Goal: Information Seeking & Learning: Learn about a topic

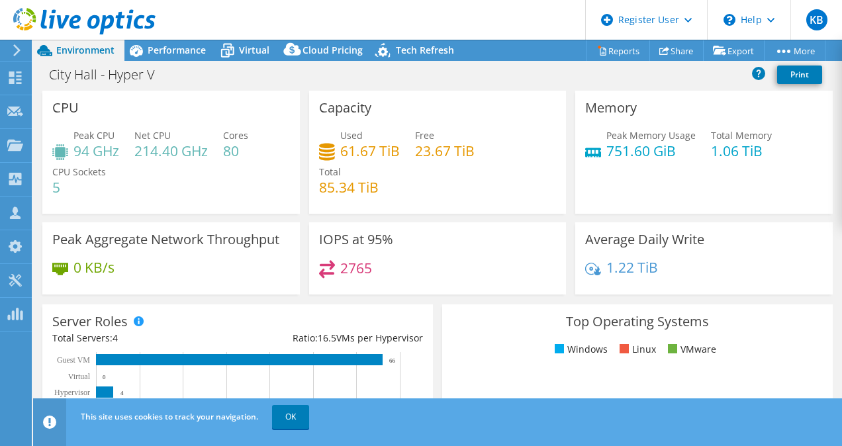
select select "USD"
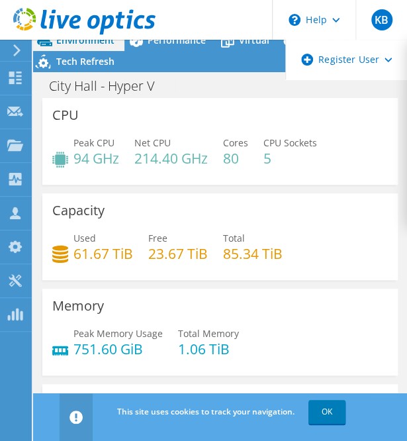
scroll to position [53, 0]
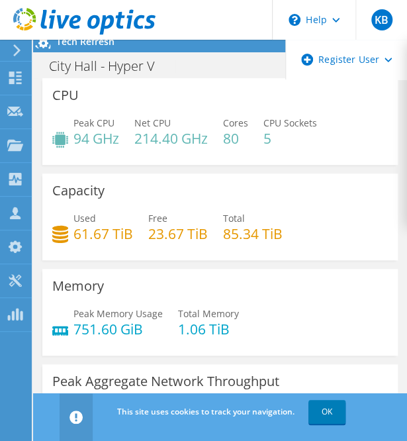
click at [20, 52] on icon at bounding box center [17, 50] width 10 height 12
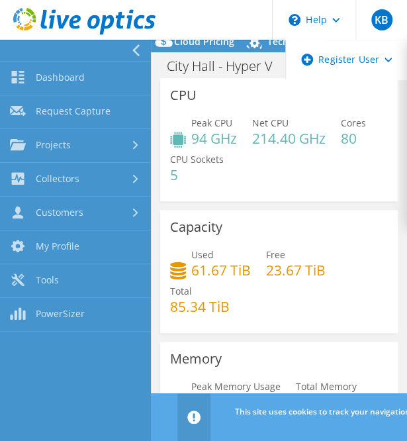
scroll to position [0, 0]
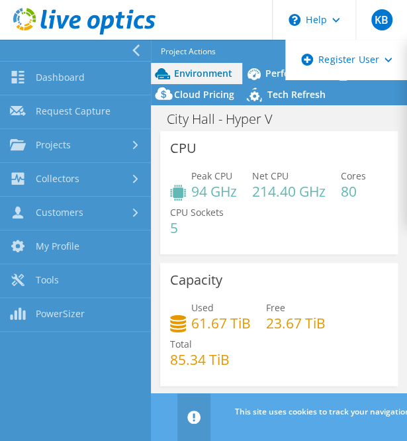
click at [130, 50] on div at bounding box center [72, 50] width 151 height 21
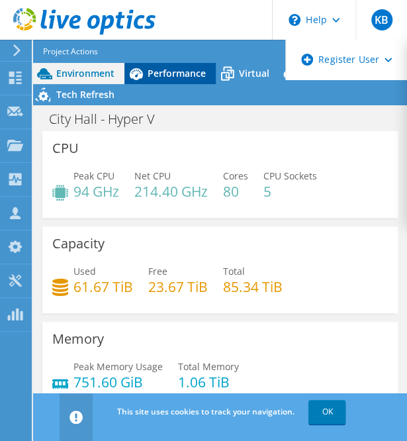
click at [154, 70] on span "Performance" at bounding box center [177, 73] width 58 height 13
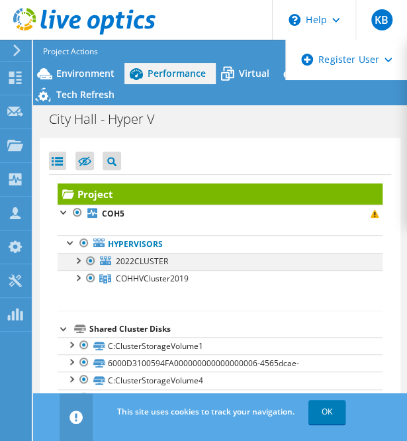
click at [79, 257] on div at bounding box center [77, 259] width 13 height 13
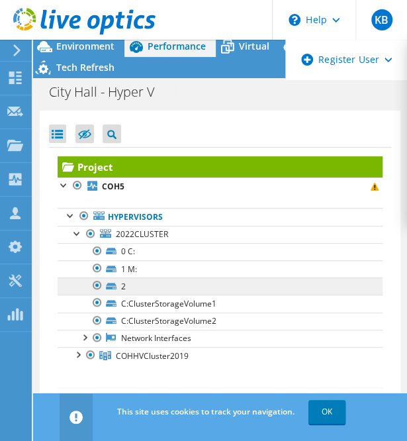
scroll to position [53, 0]
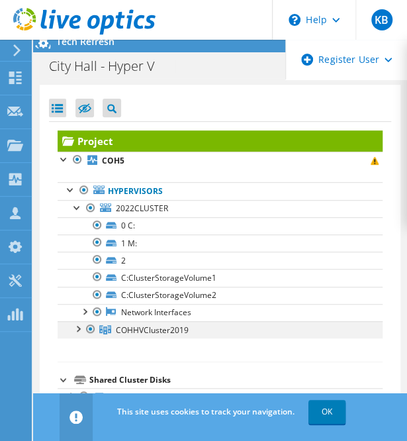
click at [79, 329] on div at bounding box center [77, 327] width 13 height 13
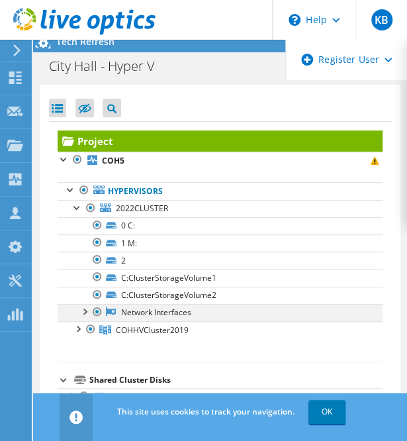
click at [86, 304] on div at bounding box center [83, 310] width 13 height 13
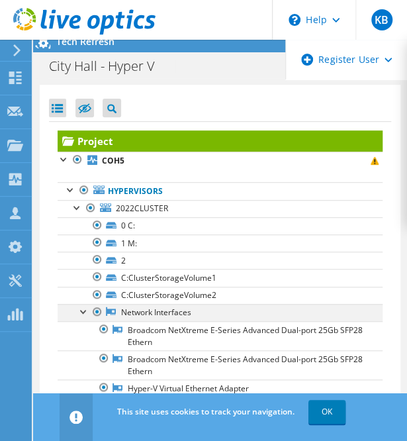
click at [79, 304] on div at bounding box center [83, 310] width 13 height 13
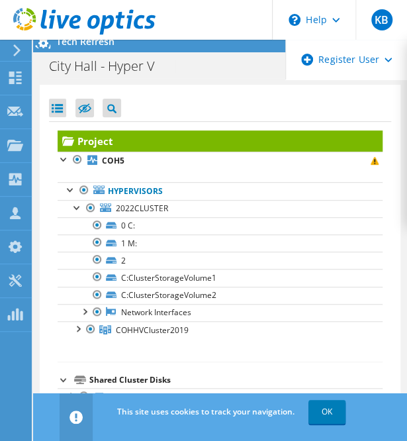
click at [19, 47] on icon at bounding box center [17, 50] width 10 height 12
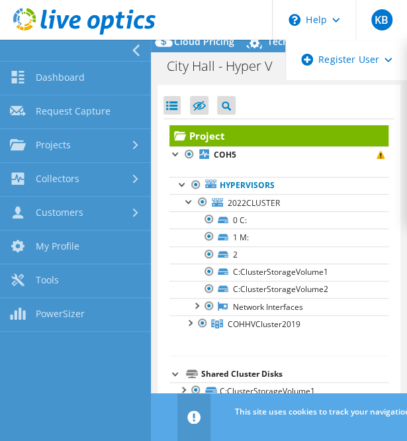
scroll to position [0, 0]
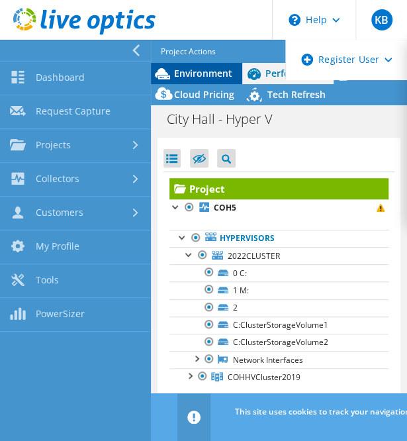
click at [185, 75] on span "Environment" at bounding box center [203, 73] width 58 height 13
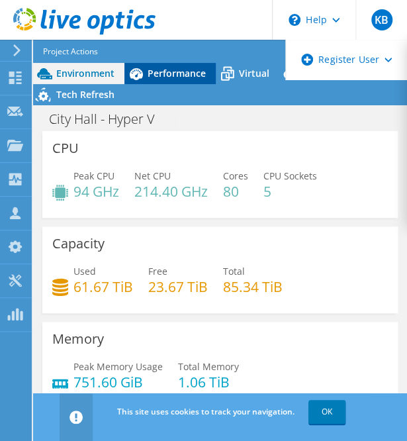
click at [195, 79] on span "Performance" at bounding box center [177, 73] width 58 height 13
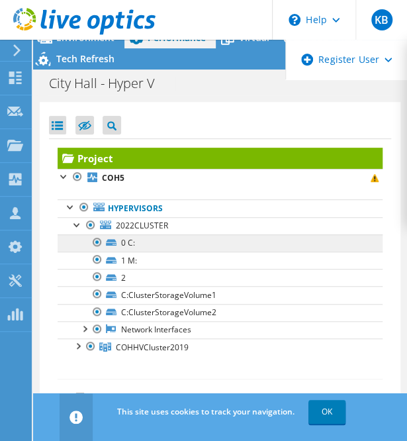
scroll to position [53, 0]
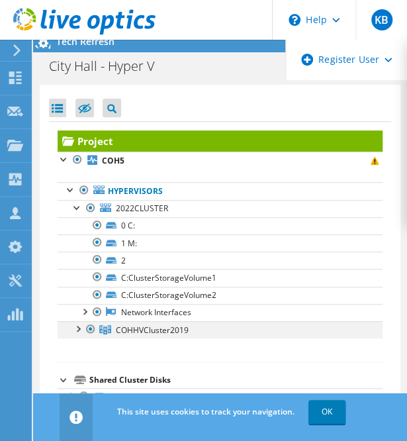
click at [79, 326] on div at bounding box center [77, 327] width 13 height 13
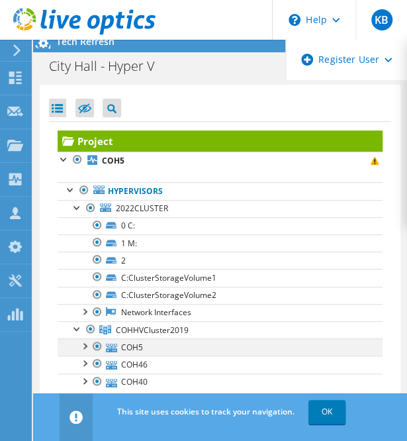
click at [79, 344] on div at bounding box center [83, 344] width 13 height 13
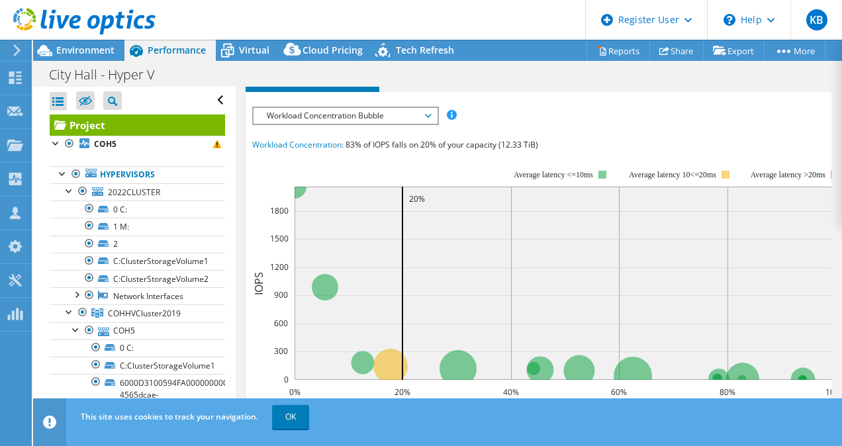
scroll to position [285, 0]
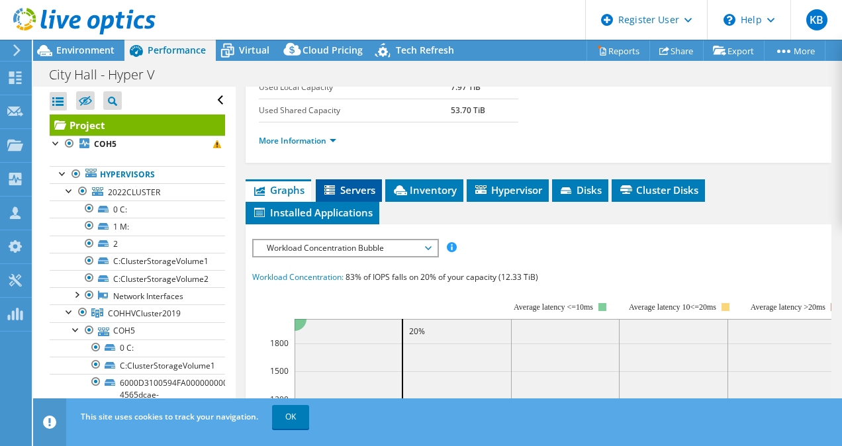
click at [370, 197] on span "Servers" at bounding box center [348, 189] width 53 height 13
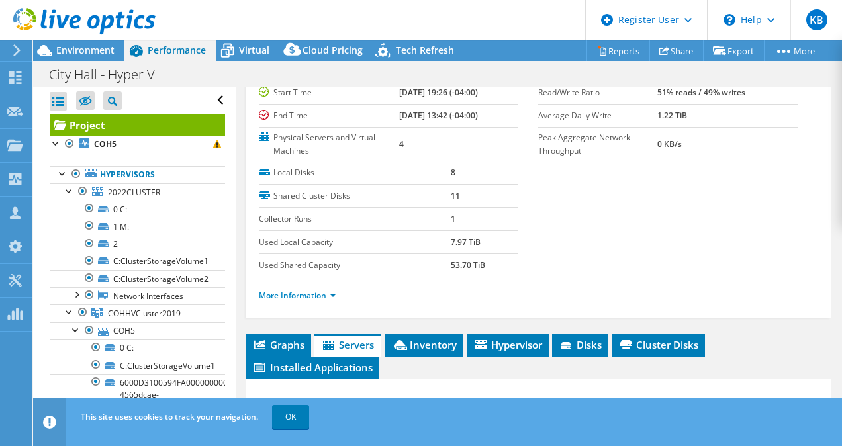
scroll to position [0, 0]
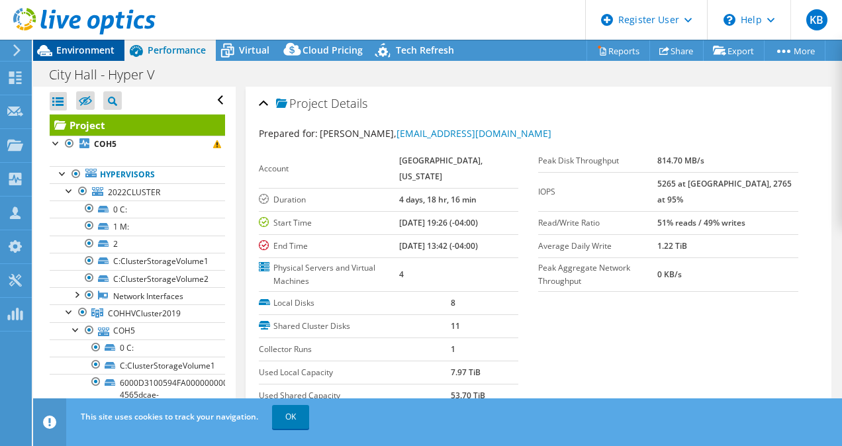
click at [87, 46] on span "Environment" at bounding box center [85, 50] width 58 height 13
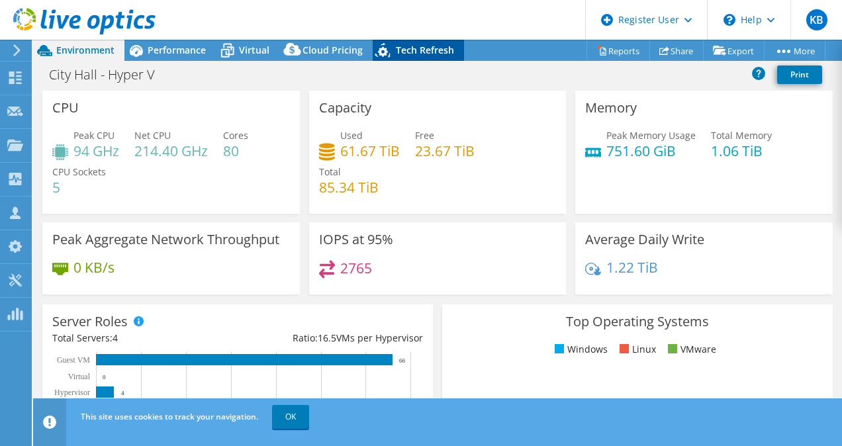
click at [410, 42] on div "Tech Refresh" at bounding box center [418, 50] width 91 height 21
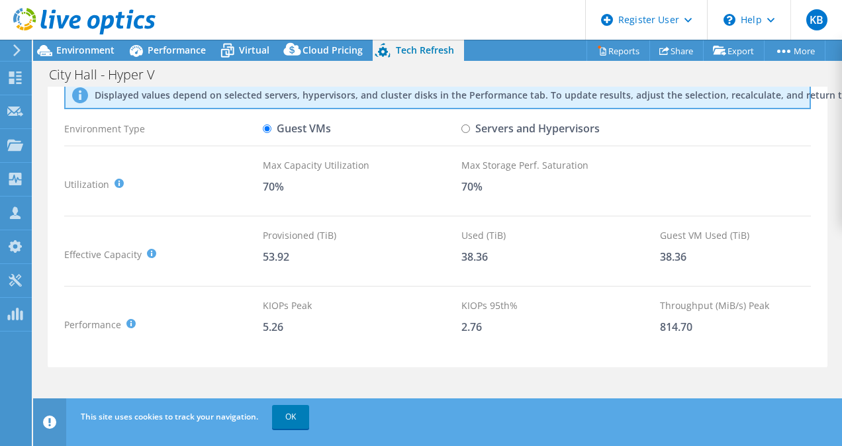
scroll to position [85, 0]
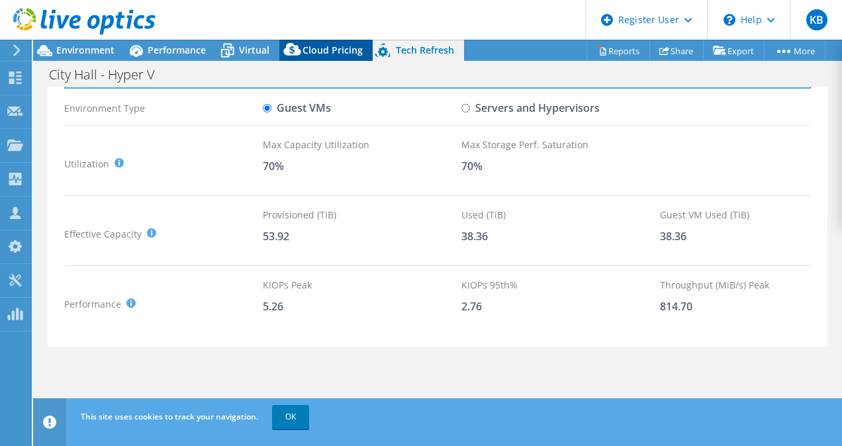
click at [332, 54] on span "Cloud Pricing" at bounding box center [332, 50] width 60 height 13
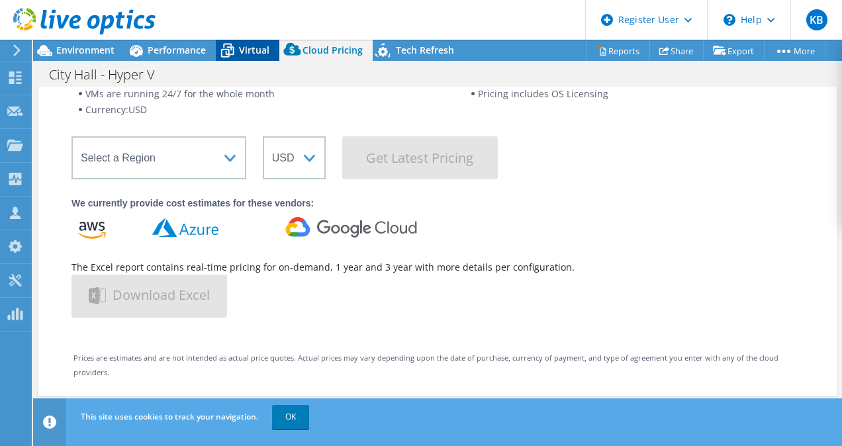
click at [248, 56] on span "Virtual" at bounding box center [254, 50] width 30 height 13
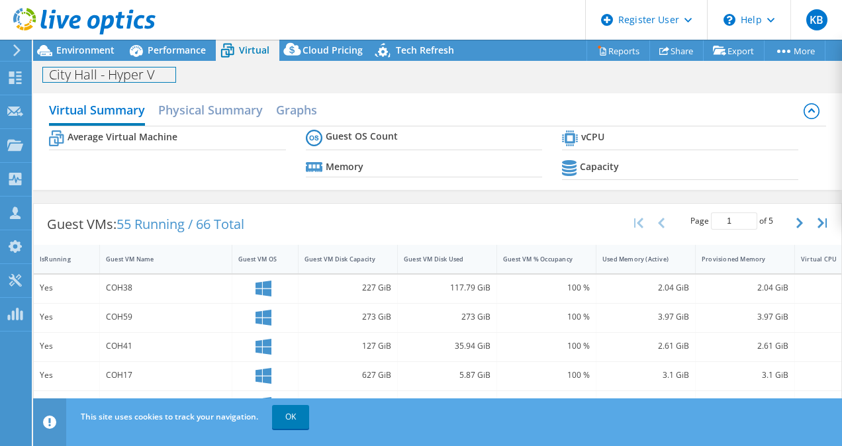
click at [149, 65] on div "City Hall - Hyper V Print" at bounding box center [437, 74] width 809 height 24
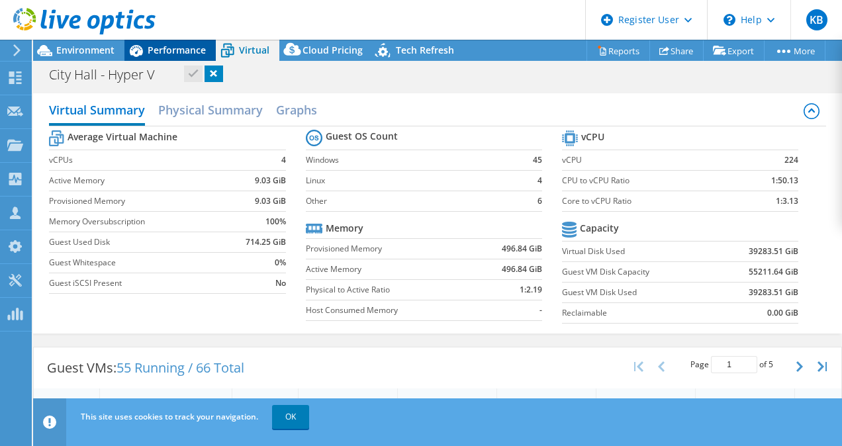
click at [157, 49] on span "Performance" at bounding box center [177, 50] width 58 height 13
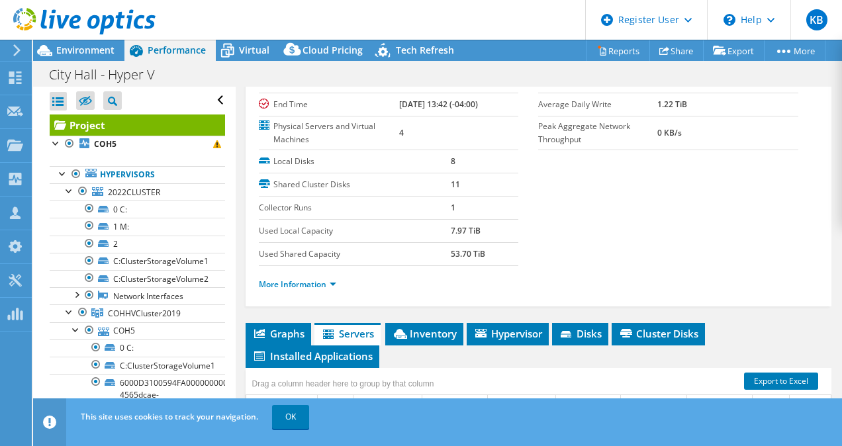
scroll to position [152, 0]
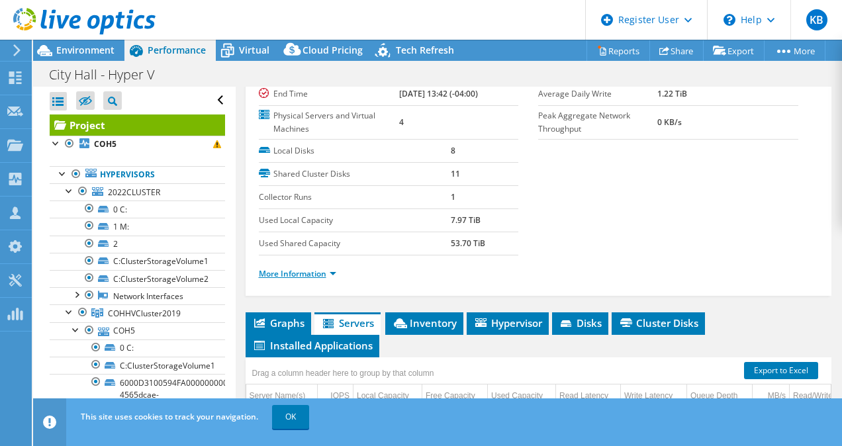
click at [332, 279] on link "More Information" at bounding box center [297, 273] width 77 height 11
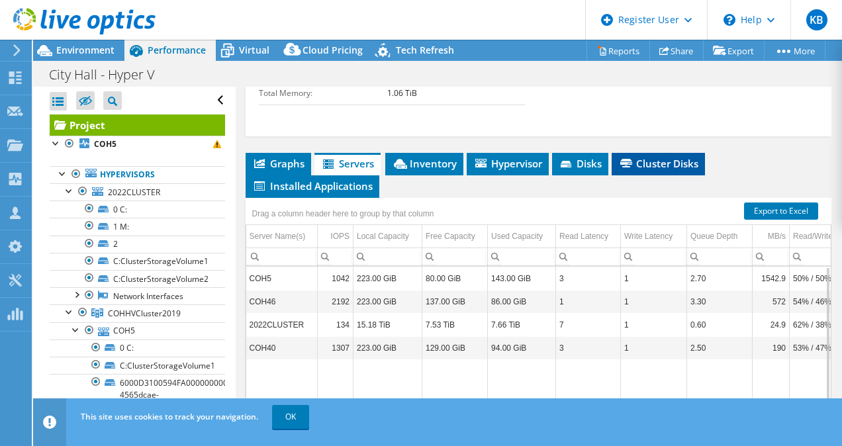
scroll to position [1, 0]
click at [77, 192] on div at bounding box center [82, 191] width 13 height 16
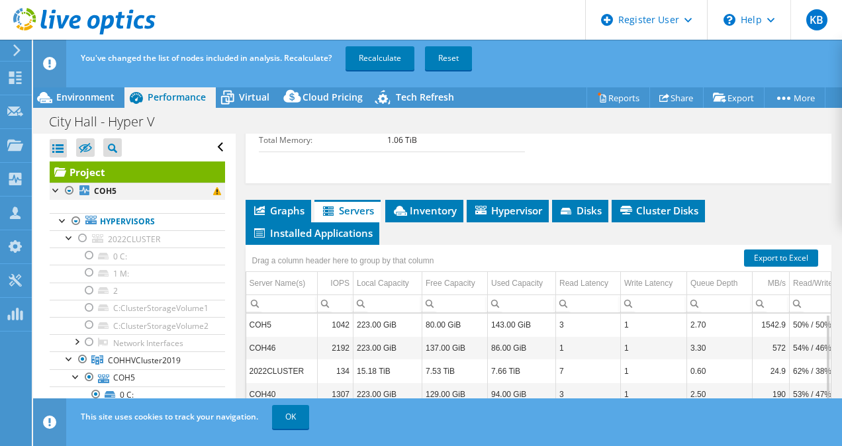
click at [60, 189] on div at bounding box center [56, 189] width 13 height 13
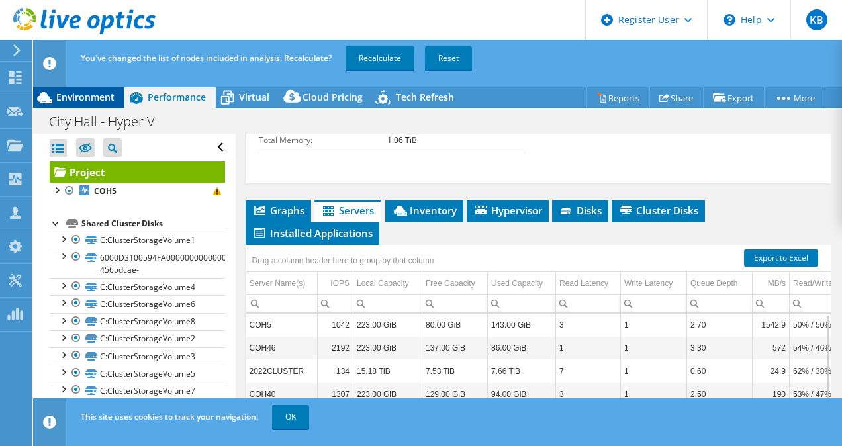
click at [95, 93] on span "Environment" at bounding box center [85, 97] width 58 height 13
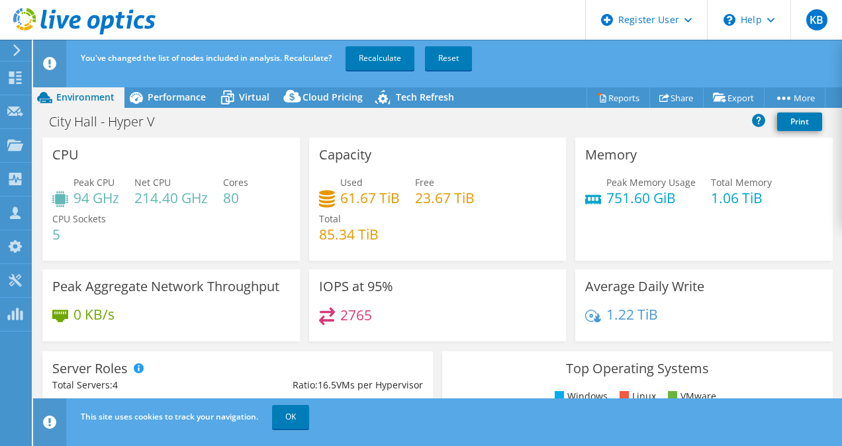
click at [635, 199] on h4 "751.60 GiB" at bounding box center [650, 198] width 89 height 15
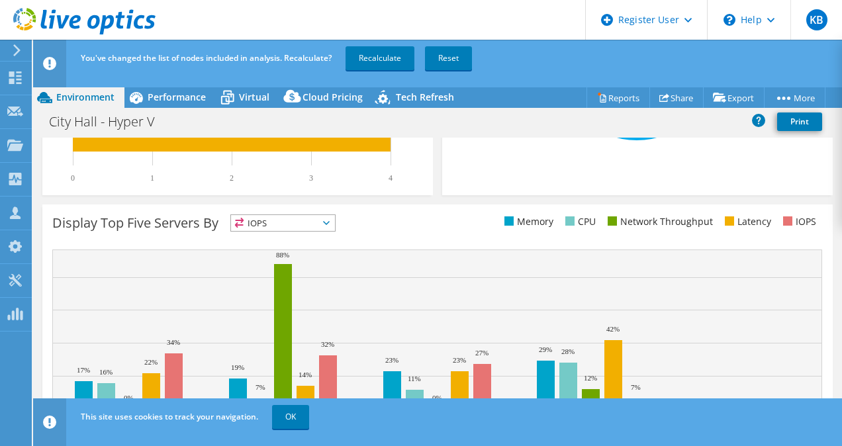
scroll to position [0, 0]
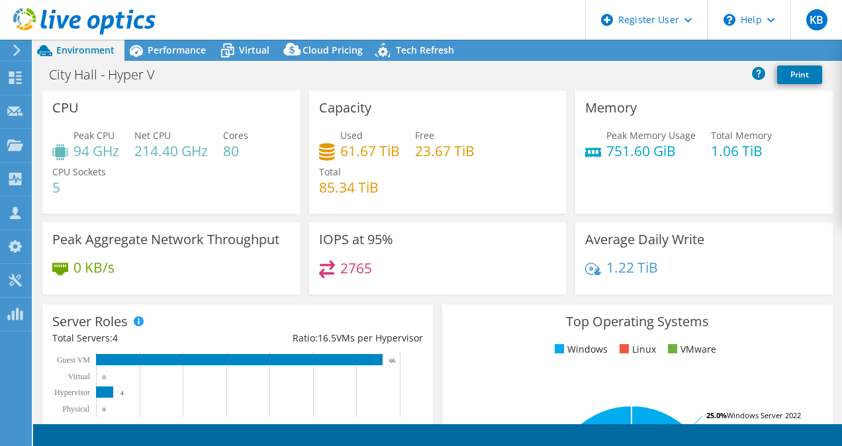
select select "USD"
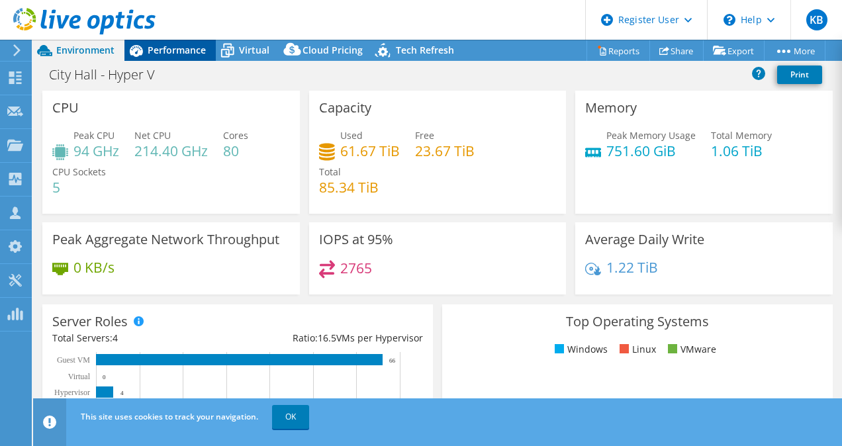
click at [198, 46] on span "Performance" at bounding box center [177, 50] width 58 height 13
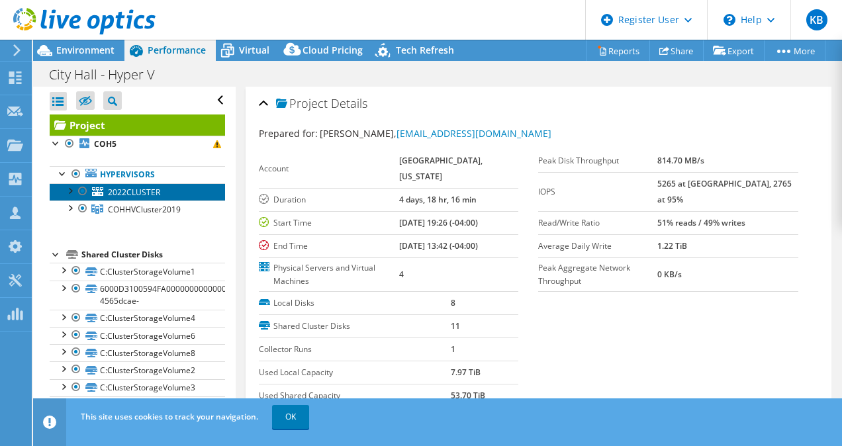
click at [143, 191] on span "2022CLUSTER" at bounding box center [134, 192] width 52 height 11
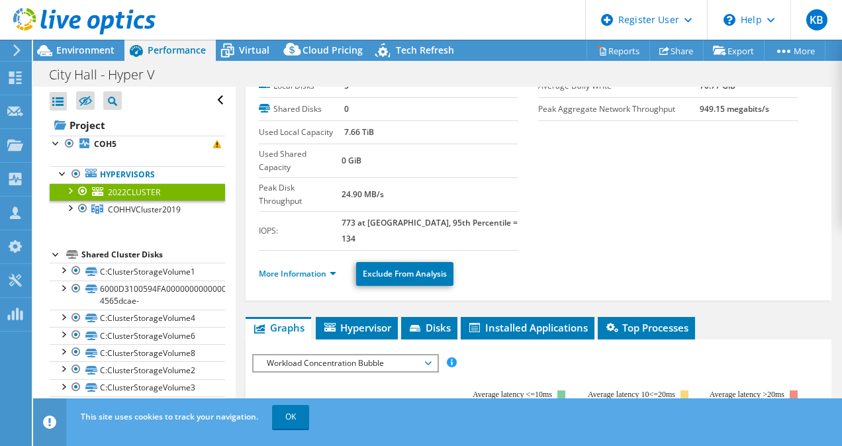
scroll to position [89, 0]
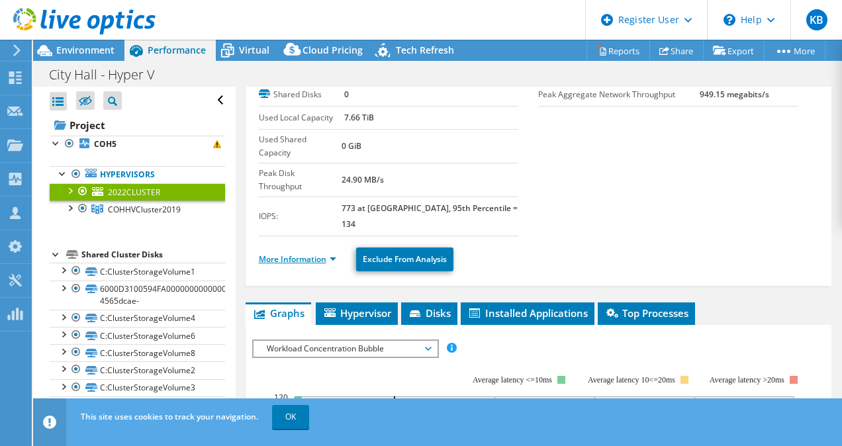
click at [333, 254] on link "More Information" at bounding box center [297, 259] width 77 height 11
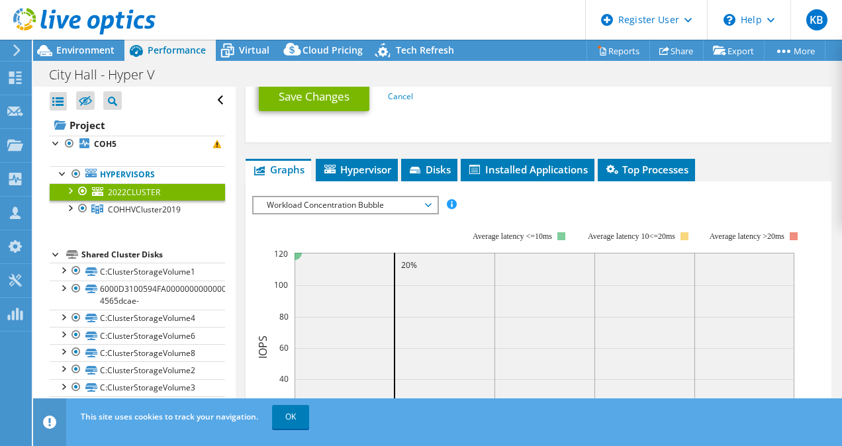
scroll to position [927, 0]
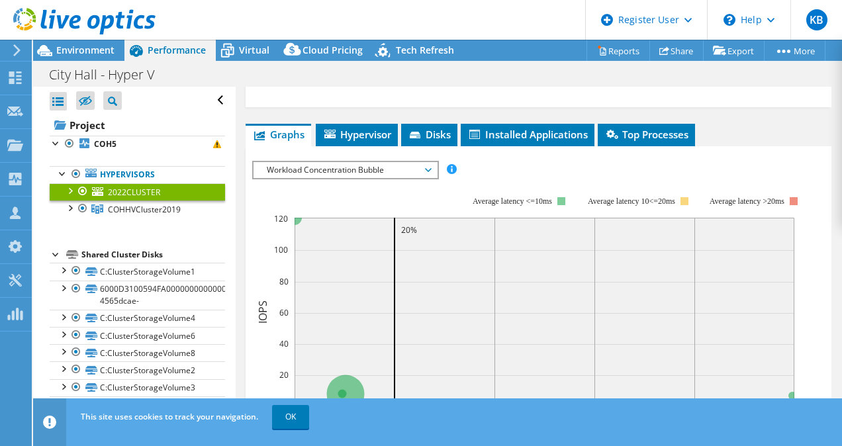
click at [417, 154] on div "IOPS Disk Throughput IO Size Latency Queue Depth CPU Percentage Memory Page Fau…" at bounding box center [538, 388] width 573 height 469
click at [423, 162] on span "Workload Concentration Bubble" at bounding box center [345, 170] width 170 height 16
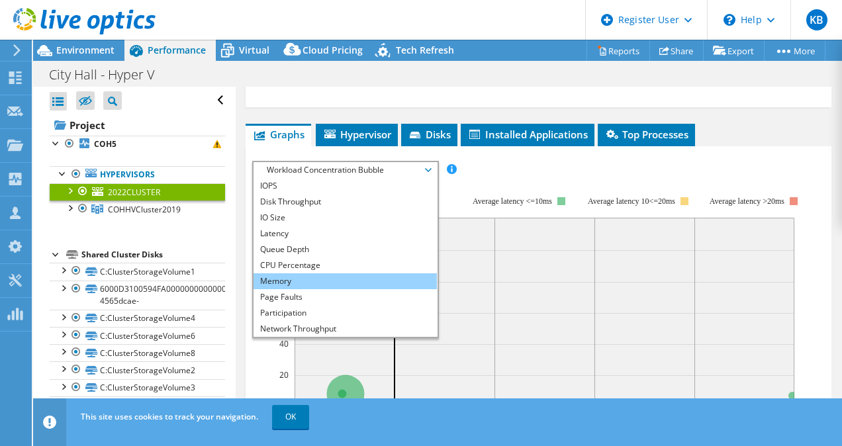
click at [319, 273] on li "Memory" at bounding box center [345, 281] width 183 height 16
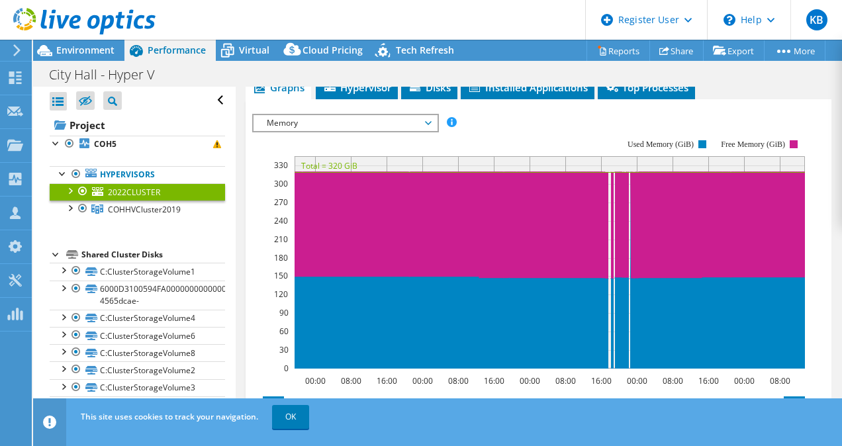
scroll to position [1171, 0]
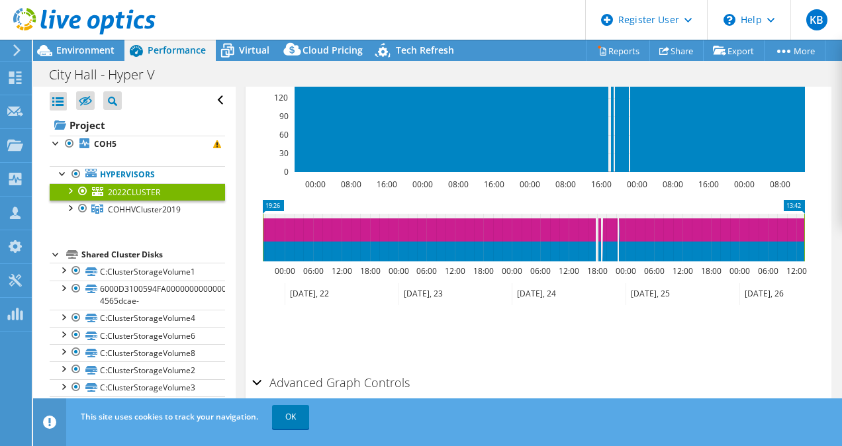
click at [362, 369] on h2 "Advanced Graph Controls" at bounding box center [331, 382] width 158 height 26
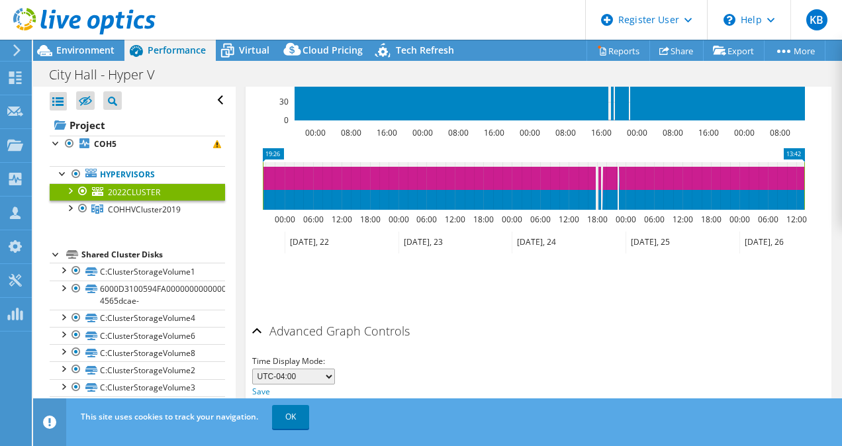
click at [69, 193] on div at bounding box center [69, 189] width 13 height 13
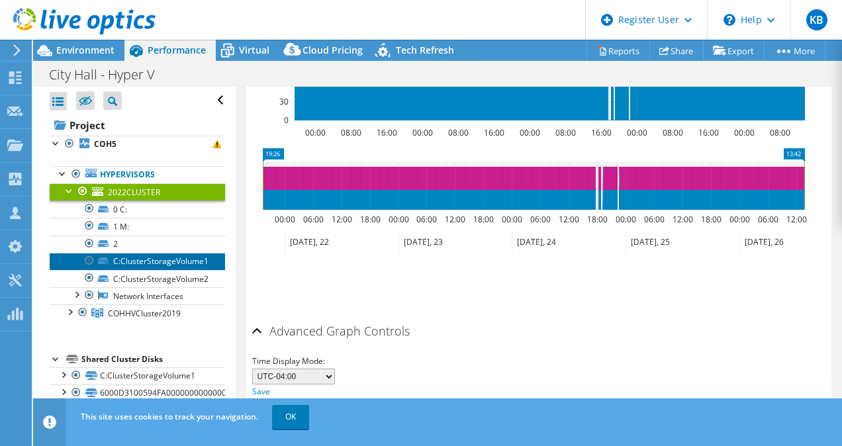
click at [125, 266] on link "C:ClusterStorageVolume1" at bounding box center [137, 261] width 175 height 17
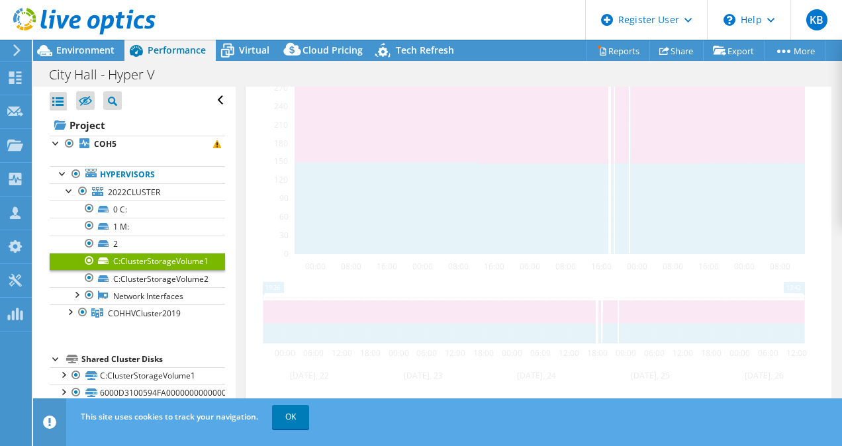
scroll to position [517, 0]
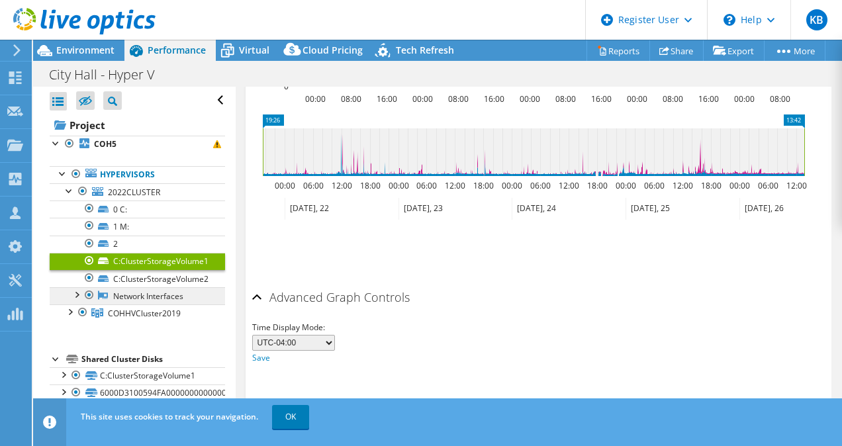
click at [130, 293] on link "Network Interfaces" at bounding box center [137, 295] width 175 height 17
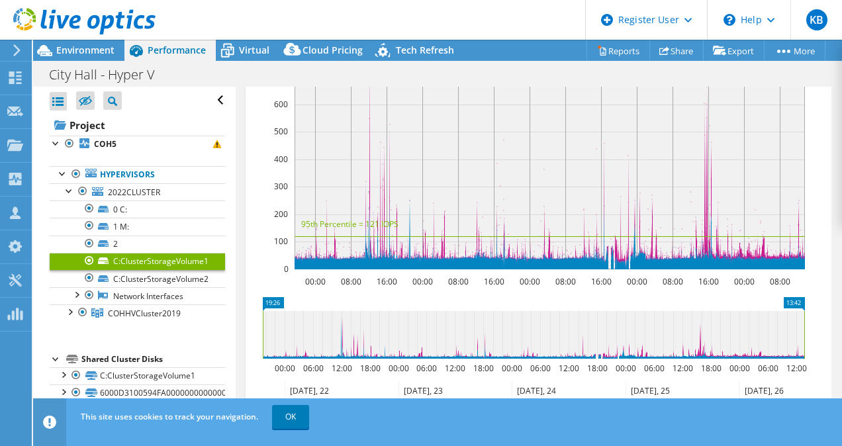
scroll to position [334, 0]
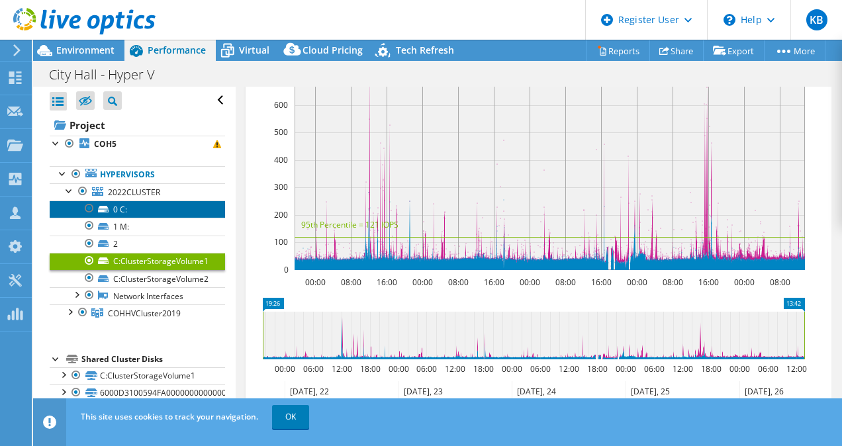
click at [172, 202] on link "0 C:" at bounding box center [137, 209] width 175 height 17
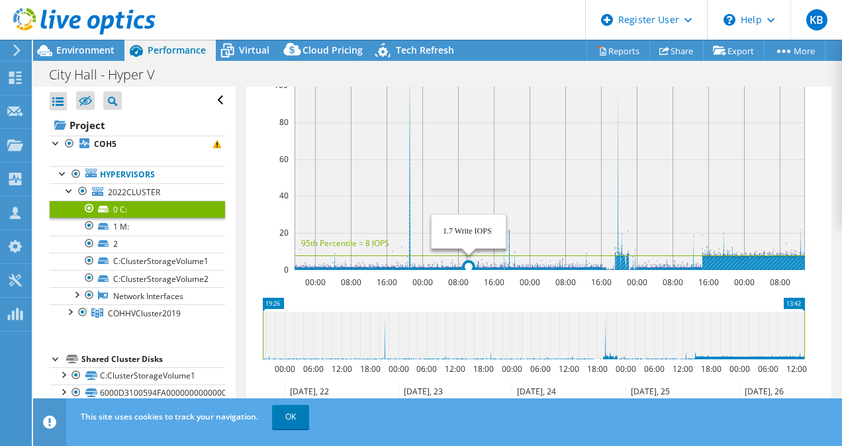
scroll to position [0, 0]
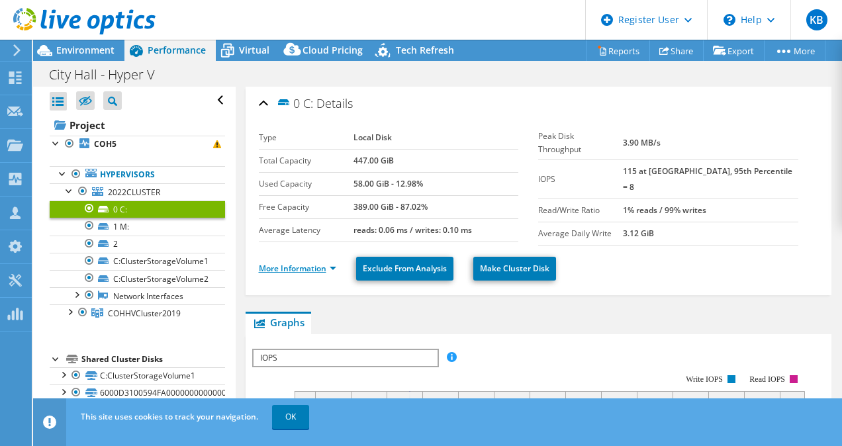
click at [316, 263] on link "More Information" at bounding box center [297, 268] width 77 height 11
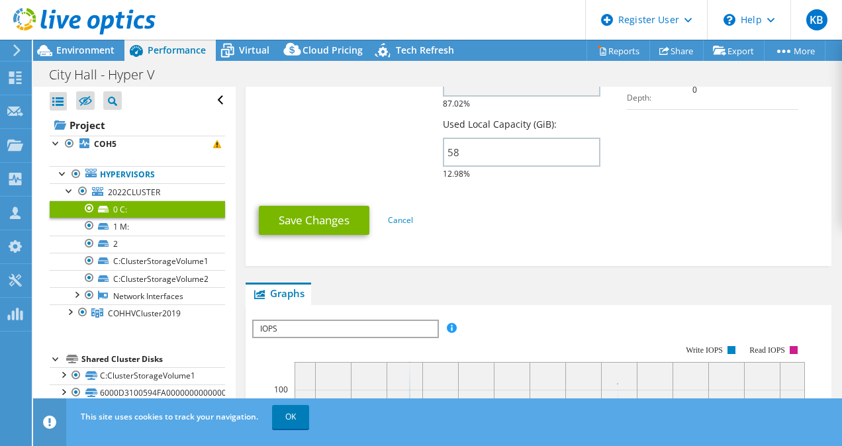
scroll to position [331, 0]
click at [81, 62] on div "City Hall - Hyper V Print" at bounding box center [437, 74] width 809 height 26
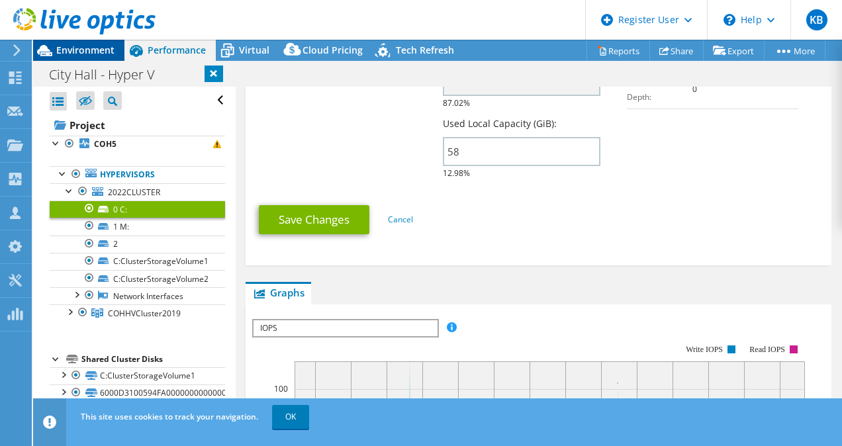
click at [75, 48] on span "Environment" at bounding box center [85, 50] width 58 height 13
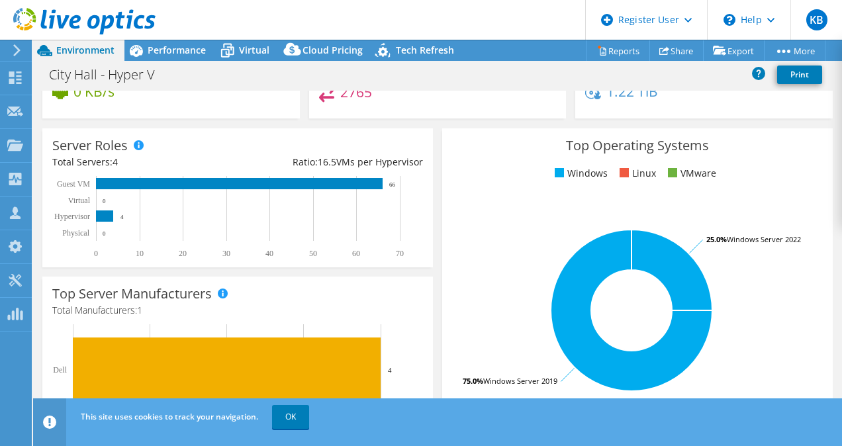
scroll to position [0, 0]
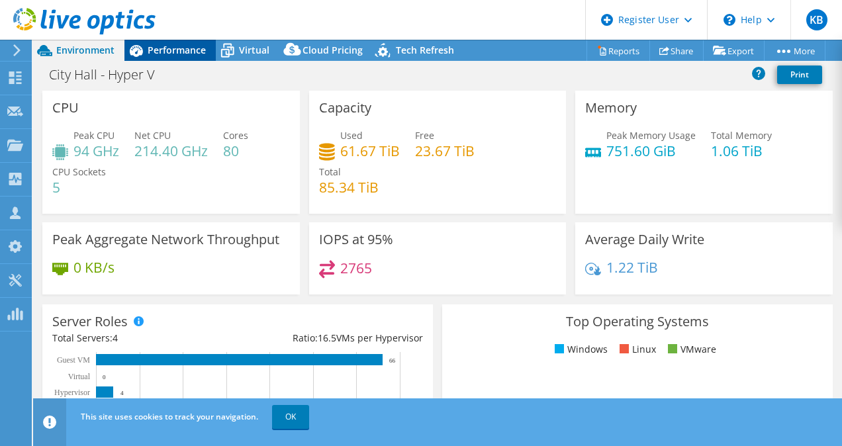
click at [191, 52] on span "Performance" at bounding box center [177, 50] width 58 height 13
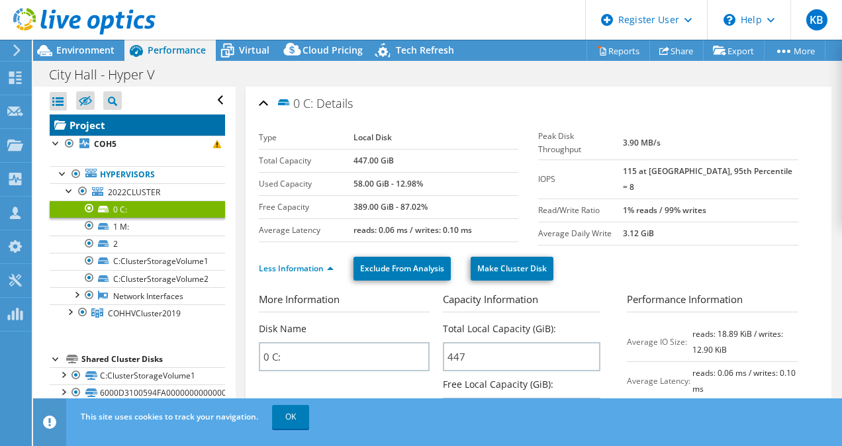
click at [134, 134] on link "Project" at bounding box center [137, 125] width 175 height 21
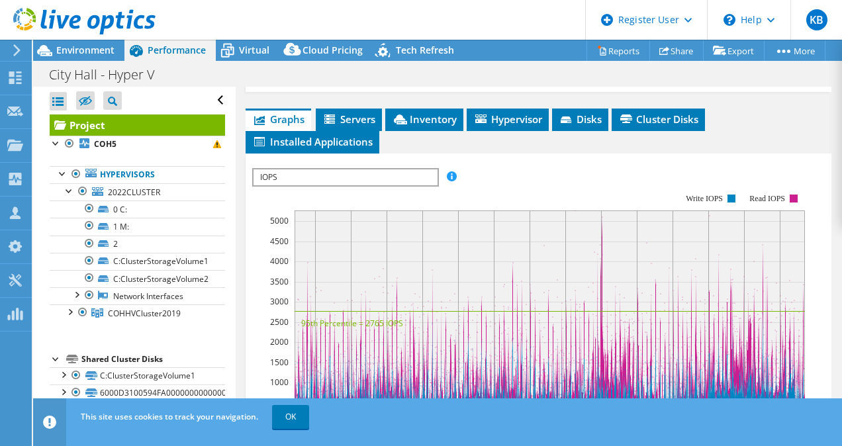
scroll to position [357, 0]
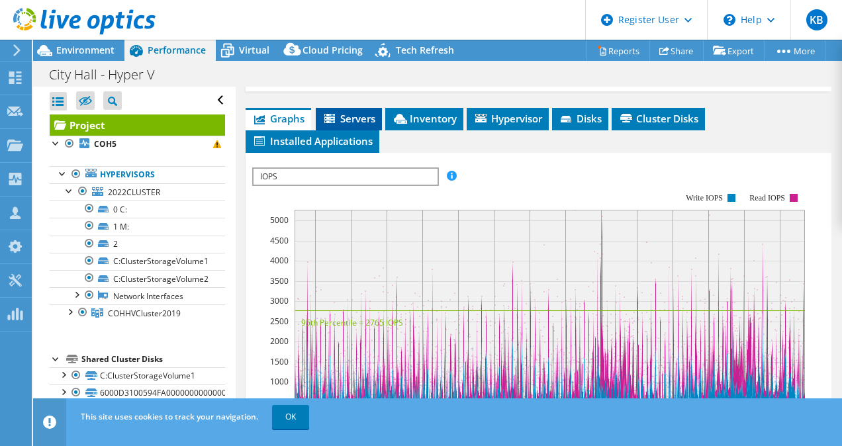
click at [340, 125] on span "Servers" at bounding box center [348, 118] width 53 height 13
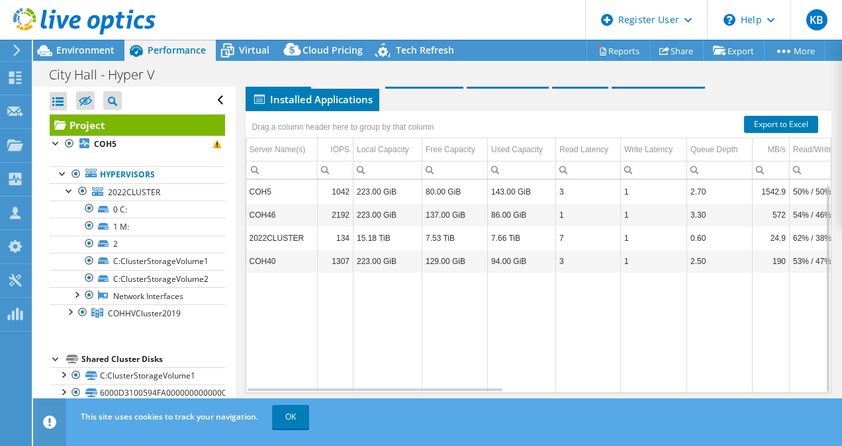
scroll to position [5, 0]
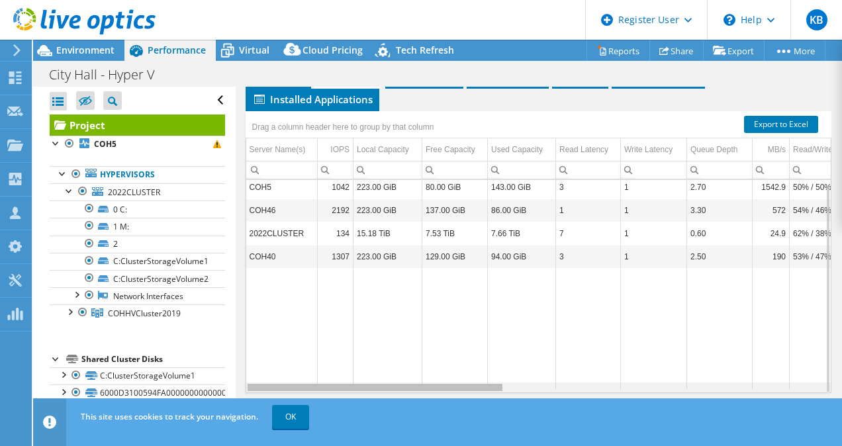
click at [458, 387] on div "Data grid" at bounding box center [375, 387] width 255 height 7
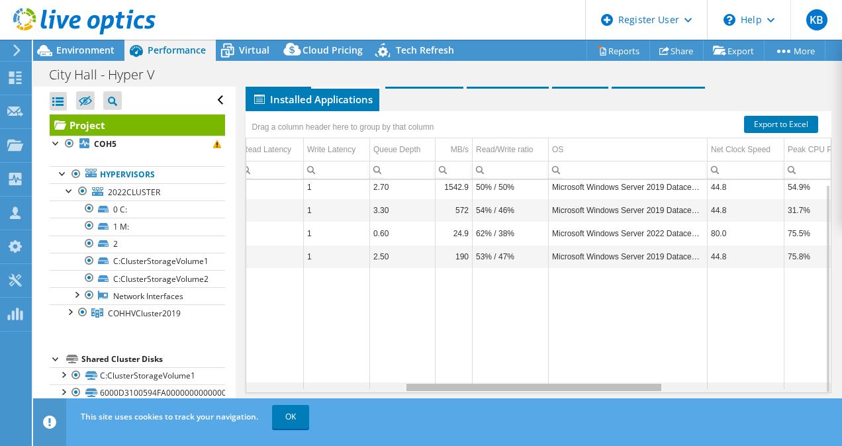
scroll to position [0, 0]
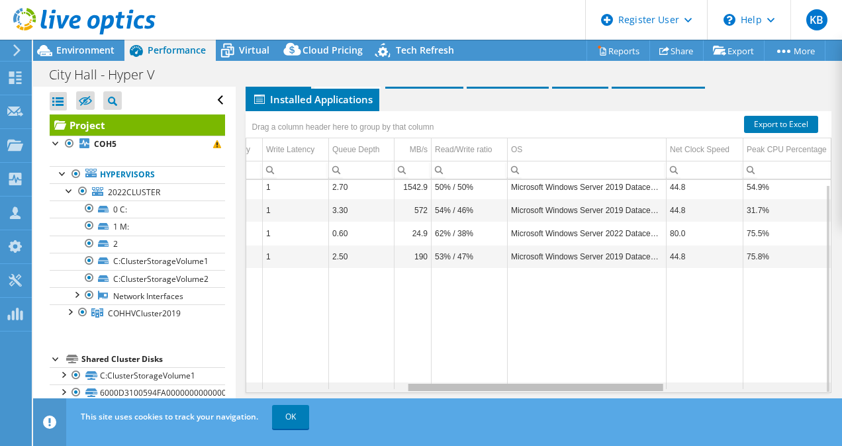
drag, startPoint x: 458, startPoint y: 387, endPoint x: 626, endPoint y: 388, distance: 167.5
click at [626, 388] on body "KB Dell User Kavita Budhoo Kavita.Budhoo@dell.com Dell My Profile Log Out \n He…" at bounding box center [421, 223] width 842 height 446
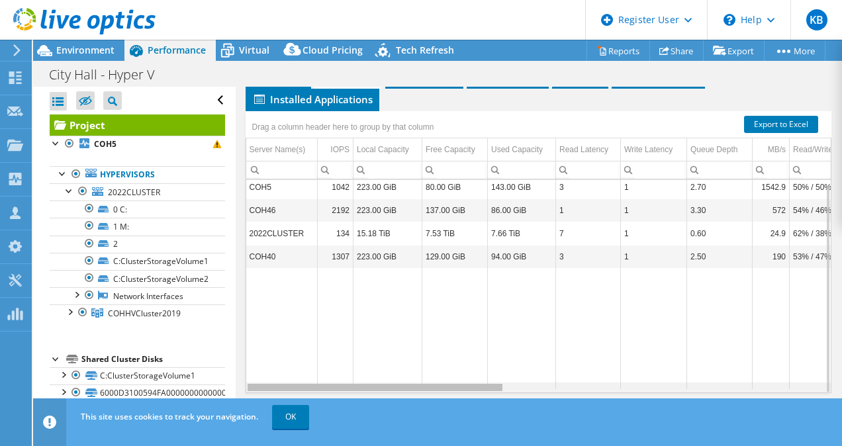
drag, startPoint x: 565, startPoint y: 387, endPoint x: 414, endPoint y: 406, distance: 152.1
click at [414, 406] on body "KB Dell User Kavita Budhoo Kavita.Budhoo@dell.com Dell My Profile Log Out \n He…" at bounding box center [421, 223] width 842 height 446
drag, startPoint x: 415, startPoint y: 381, endPoint x: 372, endPoint y: 384, distance: 43.1
click at [372, 384] on body "KB Dell User Kavita Budhoo Kavita.Budhoo@dell.com Dell My Profile Log Out \n He…" at bounding box center [421, 223] width 842 height 446
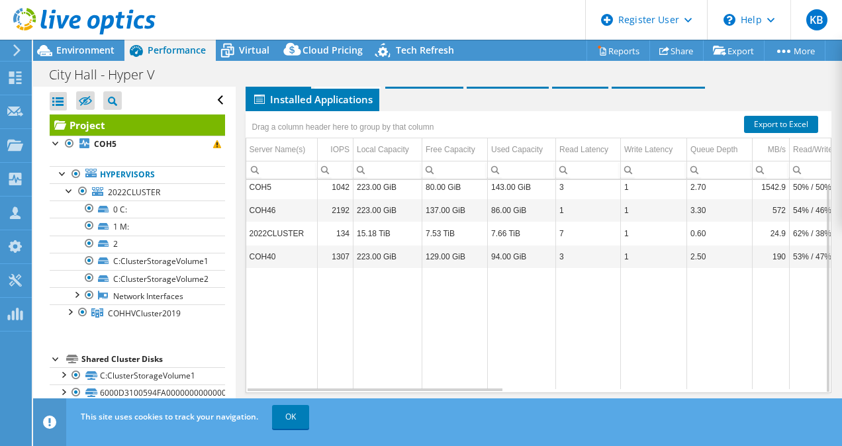
click at [280, 230] on td "2022CLUSTER" at bounding box center [281, 233] width 71 height 23
click at [333, 381] on td "Data grid" at bounding box center [336, 328] width 36 height 120
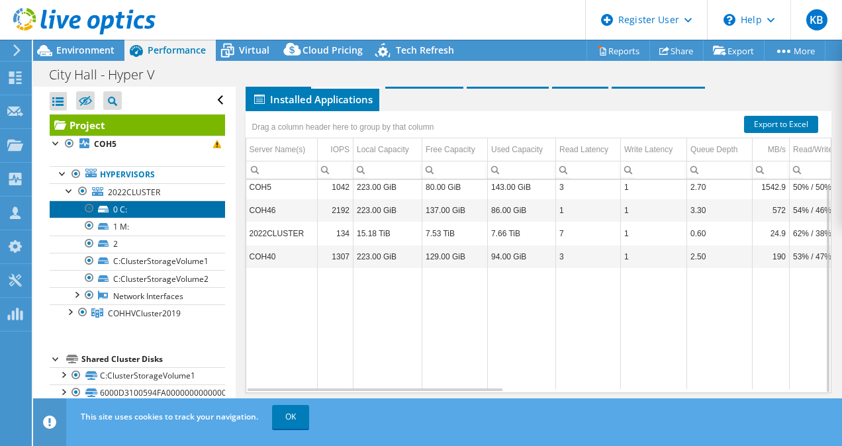
click at [106, 212] on link "0 C:" at bounding box center [137, 209] width 175 height 17
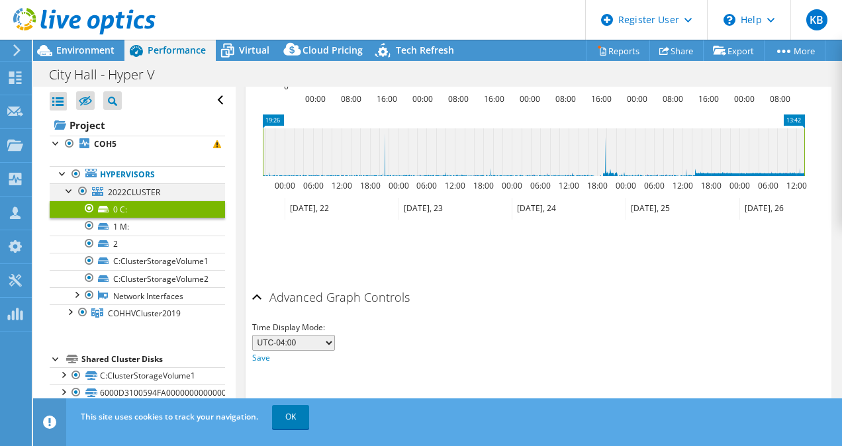
click at [89, 188] on div at bounding box center [82, 191] width 13 height 16
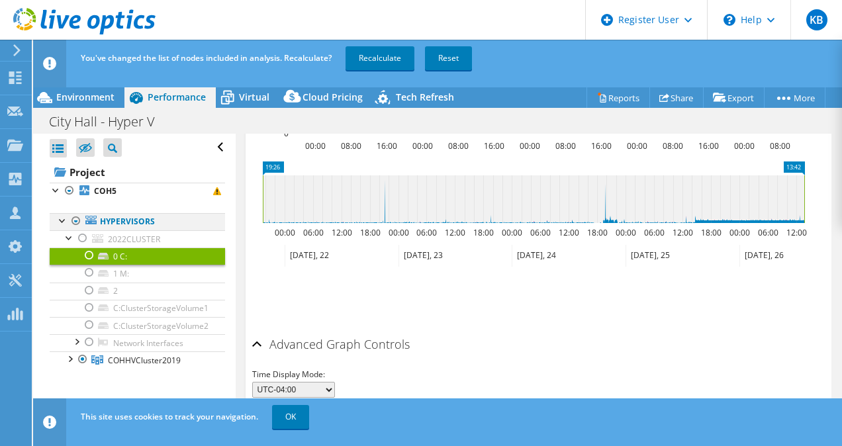
click at [62, 222] on div at bounding box center [62, 219] width 13 height 13
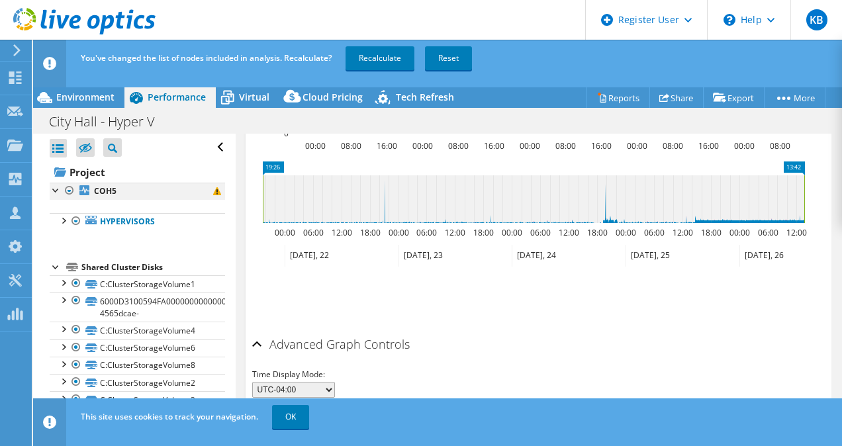
click at [57, 188] on div at bounding box center [56, 189] width 13 height 13
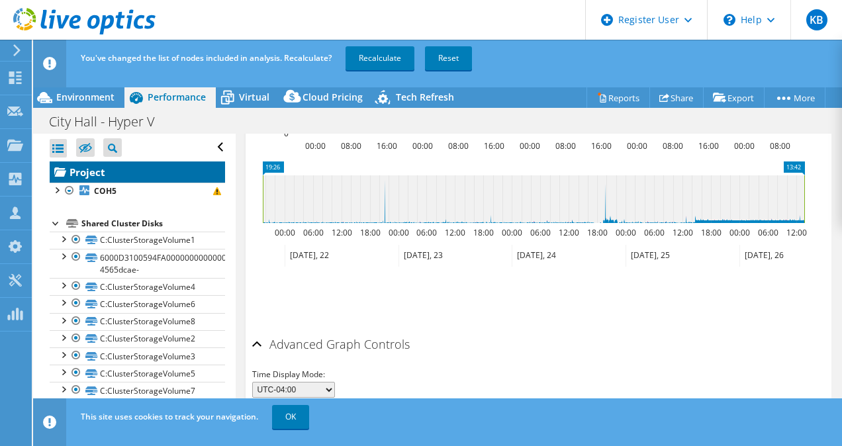
click at [69, 173] on link "Project" at bounding box center [137, 172] width 175 height 21
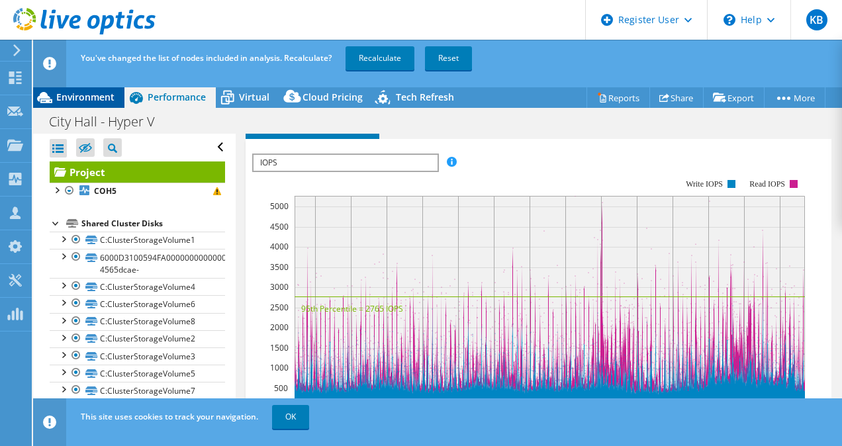
click at [102, 95] on span "Environment" at bounding box center [85, 97] width 58 height 13
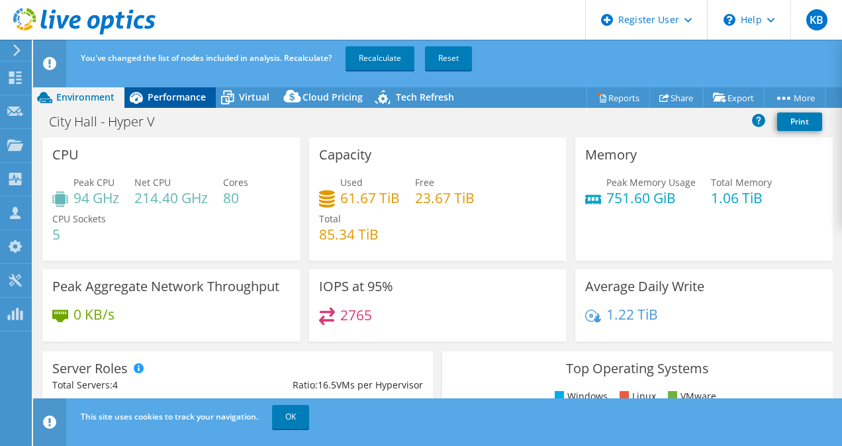
click at [161, 93] on span "Performance" at bounding box center [177, 97] width 58 height 13
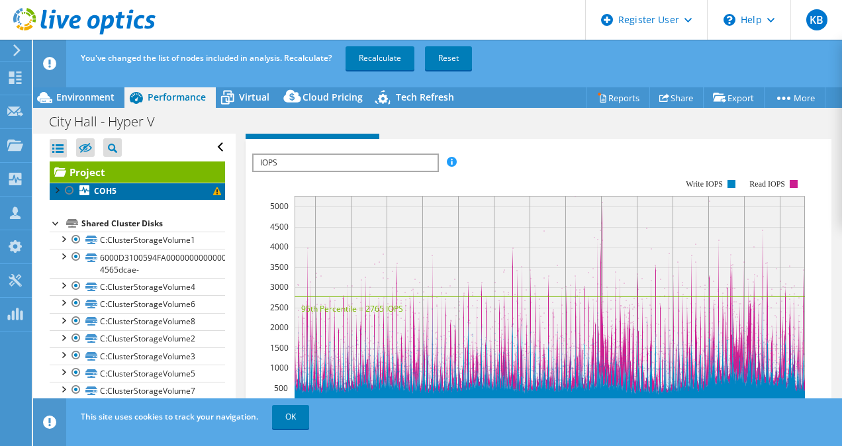
click at [79, 196] on link "COH5" at bounding box center [137, 191] width 175 height 17
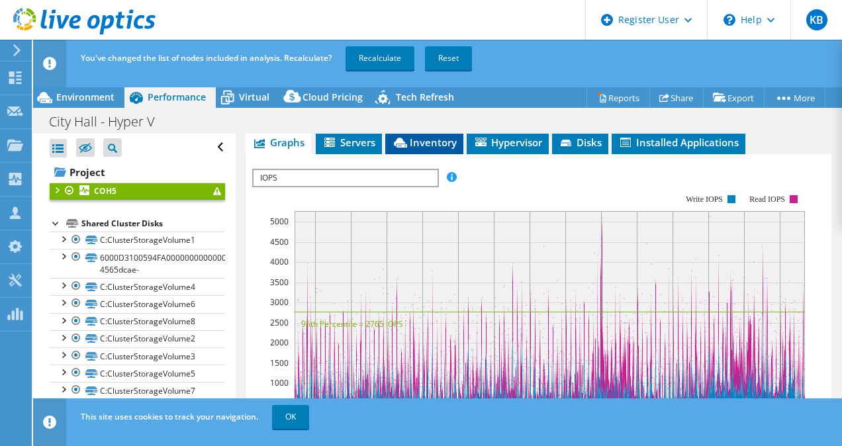
click at [402, 138] on icon at bounding box center [400, 143] width 13 height 10
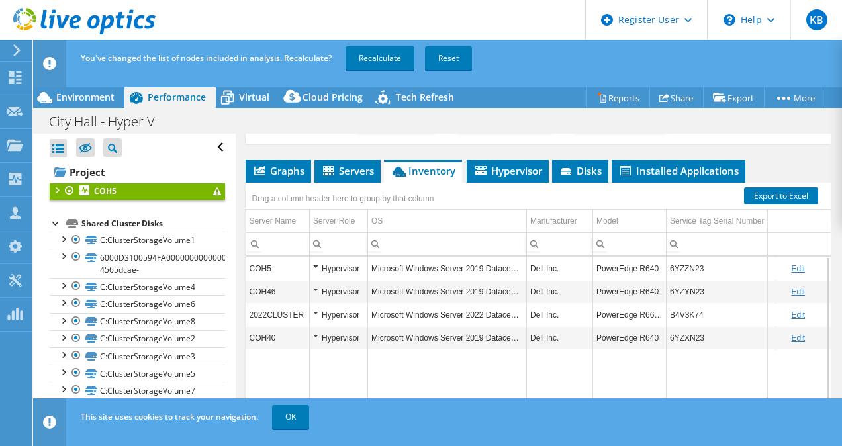
click at [61, 194] on div at bounding box center [56, 189] width 13 height 13
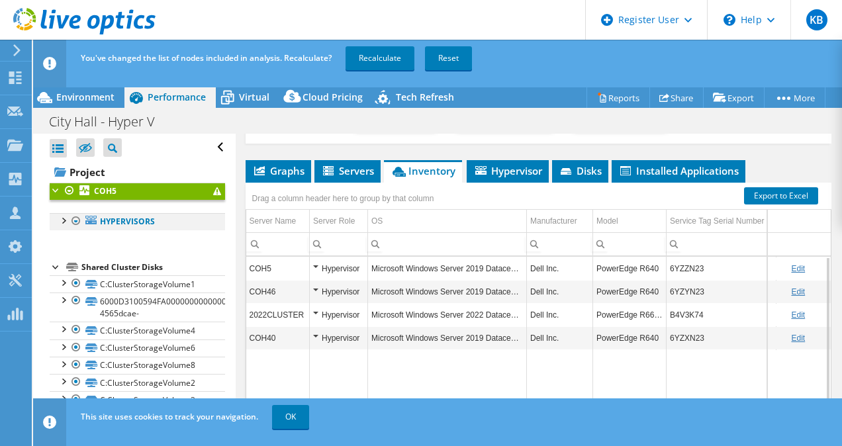
click at [61, 225] on div at bounding box center [62, 219] width 13 height 13
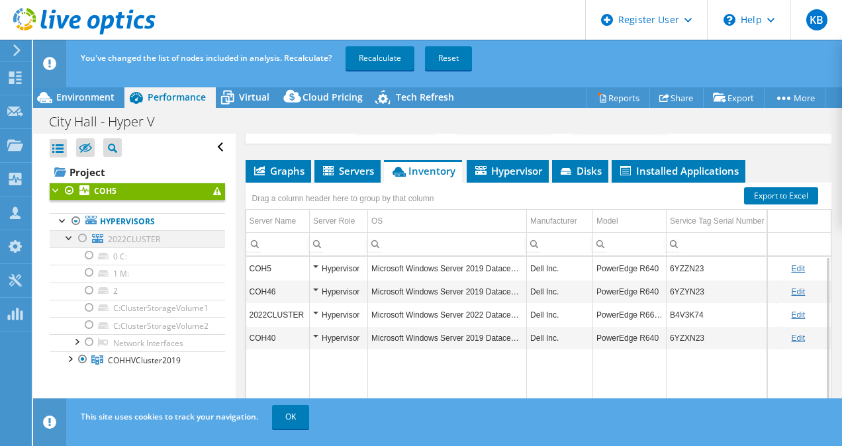
click at [81, 236] on div at bounding box center [82, 238] width 13 height 16
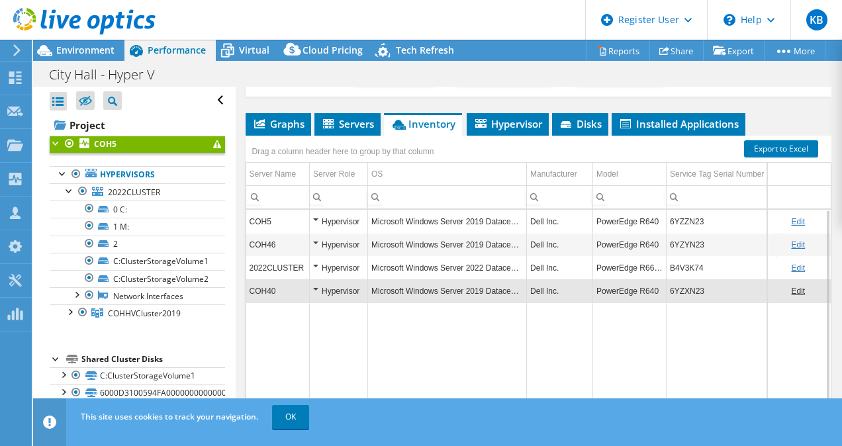
click at [709, 283] on td "6YZXN23" at bounding box center [722, 290] width 110 height 23
drag, startPoint x: 714, startPoint y: 263, endPoint x: 669, endPoint y: 266, distance: 45.1
click at [669, 266] on td "B4V3K74" at bounding box center [722, 267] width 110 height 23
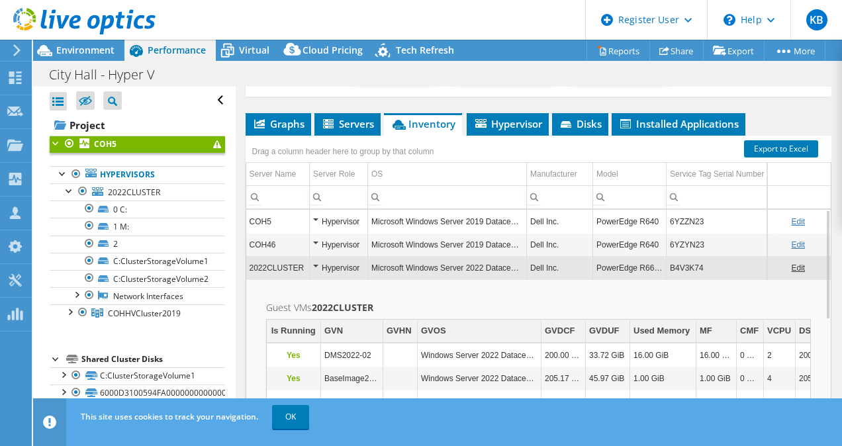
copy td "B4V3K74"
drag, startPoint x: 704, startPoint y: 214, endPoint x: 674, endPoint y: 221, distance: 30.0
click at [674, 221] on td "6YZZN23" at bounding box center [722, 221] width 110 height 23
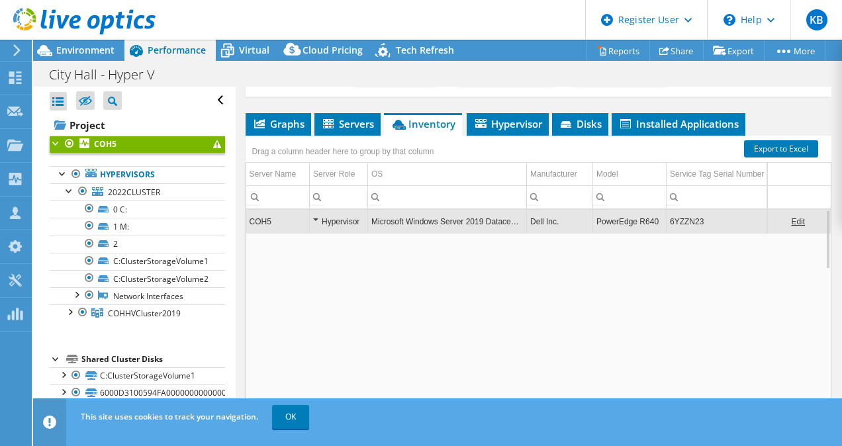
click at [674, 221] on td "6YZZN23" at bounding box center [722, 221] width 110 height 23
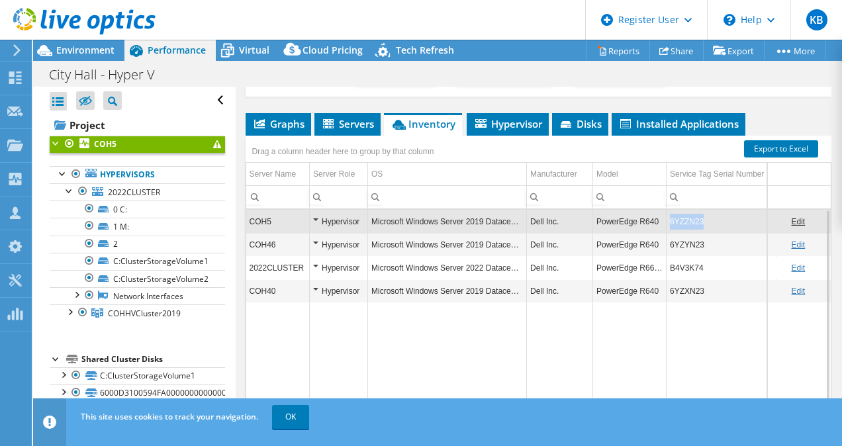
drag, startPoint x: 704, startPoint y: 214, endPoint x: 666, endPoint y: 220, distance: 38.1
click at [667, 220] on td "6YZZN23" at bounding box center [722, 221] width 110 height 23
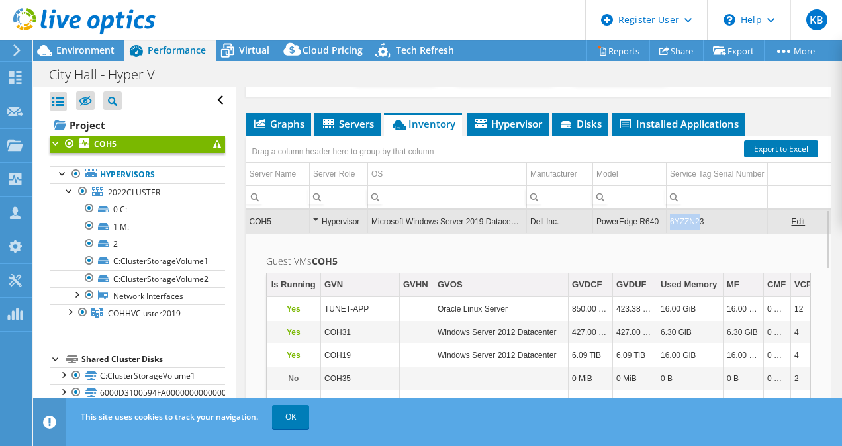
drag, startPoint x: 666, startPoint y: 220, endPoint x: 696, endPoint y: 224, distance: 30.7
click at [696, 224] on td "6YZZN23" at bounding box center [722, 221] width 110 height 23
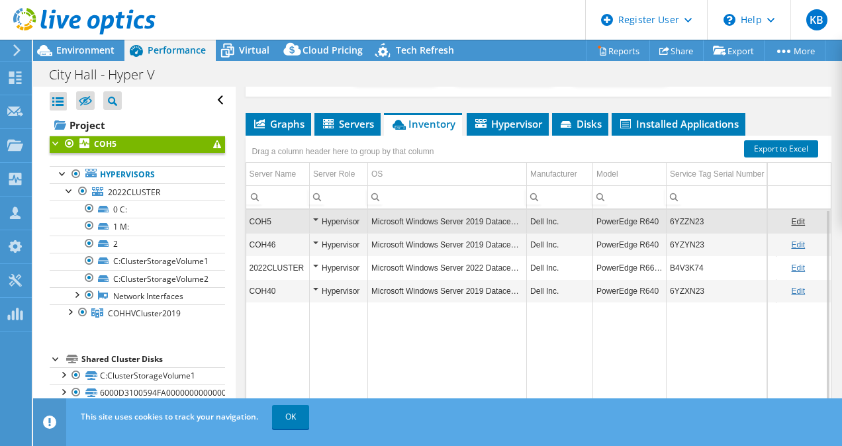
click at [696, 224] on td "6YZZN23" at bounding box center [722, 221] width 110 height 23
